Goal: Navigation & Orientation: Find specific page/section

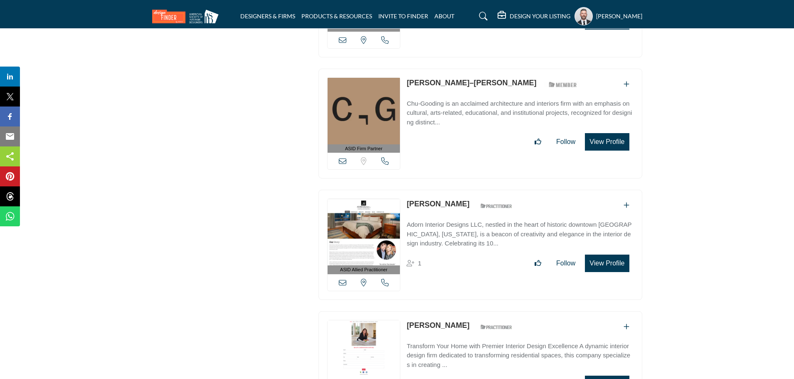
scroll to position [1579, 0]
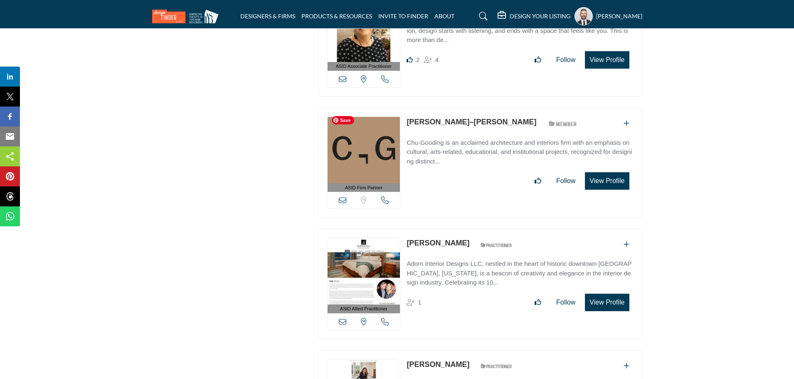
click at [369, 172] on img at bounding box center [363, 150] width 73 height 66
